Goal: Connect with others: Connect with others

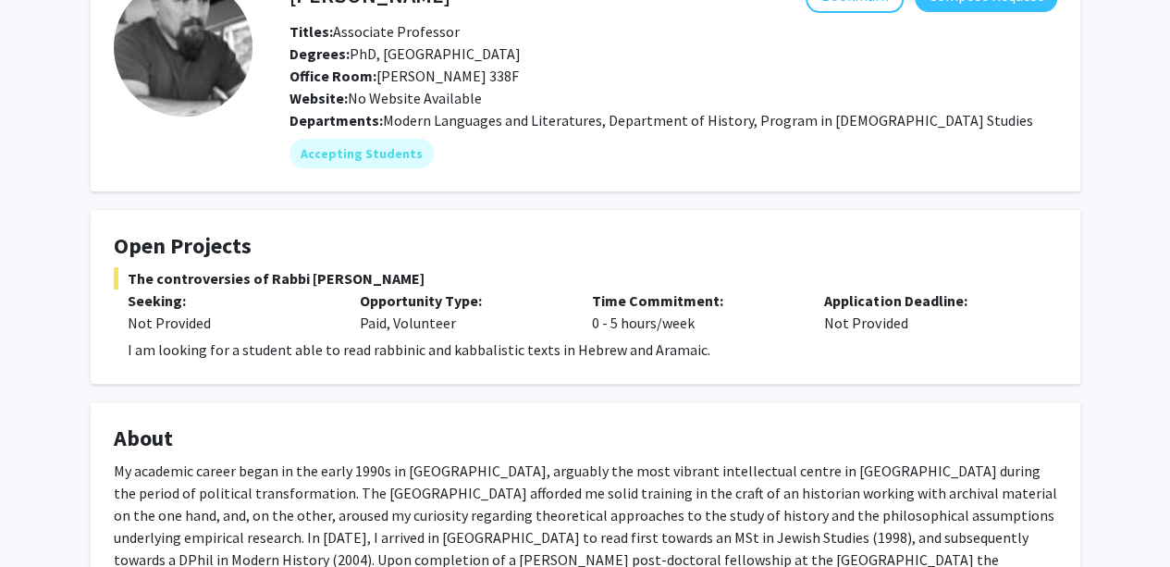
scroll to position [143, 0]
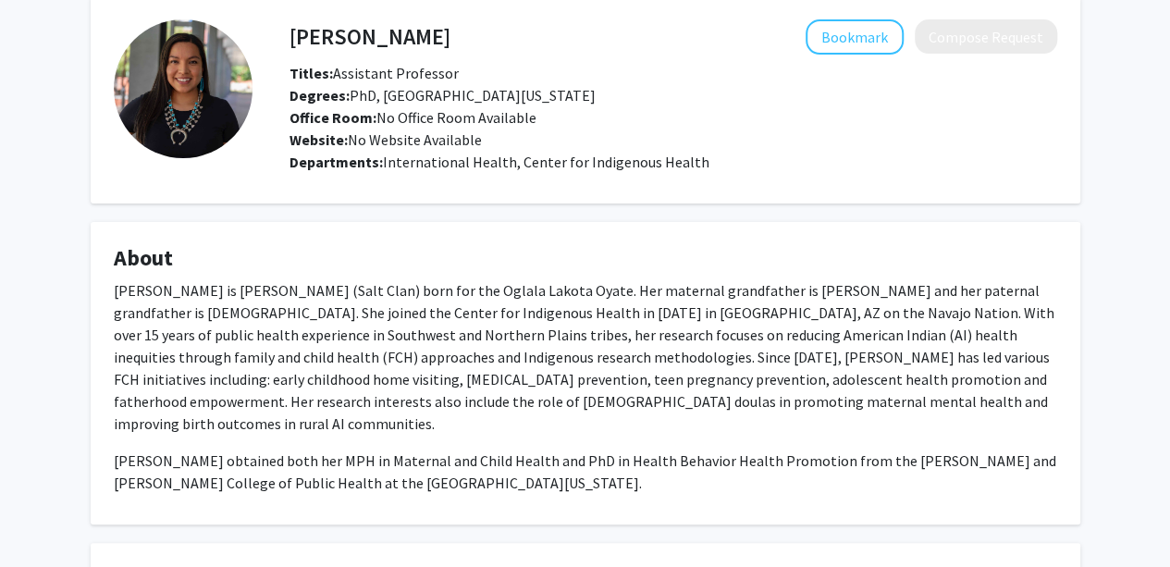
scroll to position [74, 0]
